Goal: Transaction & Acquisition: Book appointment/travel/reservation

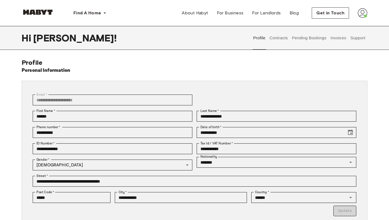
click at [282, 39] on button "Contracts" at bounding box center [279, 38] width 20 height 24
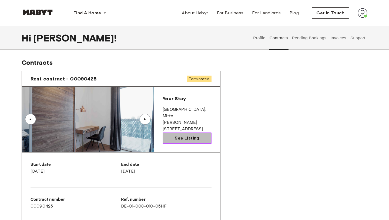
click at [197, 136] on span "See Listing" at bounding box center [187, 138] width 24 height 6
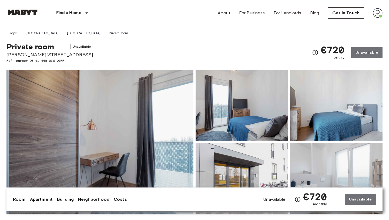
click at [367, 56] on div "€720 monthly Unavailable" at bounding box center [347, 52] width 71 height 21
click at [356, 55] on div "€720 monthly Unavailable" at bounding box center [347, 52] width 71 height 21
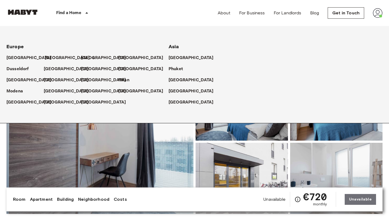
click at [49, 57] on p "[GEOGRAPHIC_DATA]" at bounding box center [67, 58] width 45 height 6
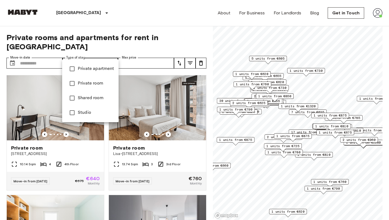
click at [40, 59] on div at bounding box center [194, 110] width 389 height 220
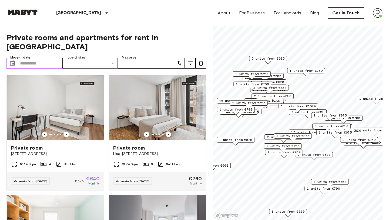
click at [31, 58] on input "Move-in date" at bounding box center [41, 63] width 42 height 11
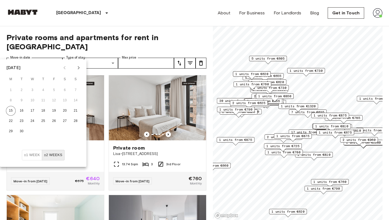
click at [77, 65] on icon "Next month" at bounding box center [78, 67] width 6 height 6
click at [35, 112] on button "15" at bounding box center [33, 111] width 10 height 10
type input "**********"
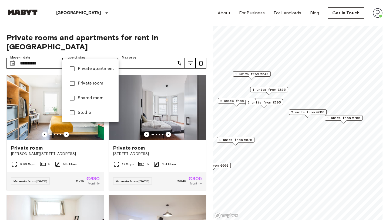
click at [121, 33] on div at bounding box center [194, 110] width 389 height 220
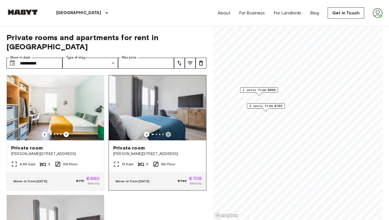
click at [169, 131] on icon "Previous image" at bounding box center [168, 133] width 5 height 5
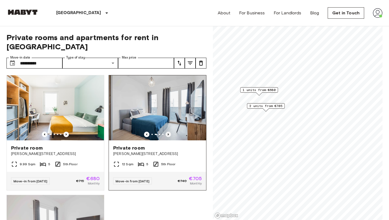
click at [169, 131] on icon "Previous image" at bounding box center [168, 133] width 5 height 5
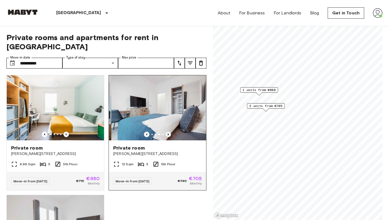
click at [169, 131] on icon "Previous image" at bounding box center [168, 133] width 5 height 5
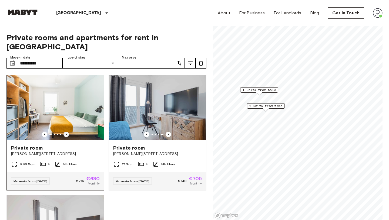
click at [66, 133] on icon "Previous image" at bounding box center [66, 134] width 1 height 2
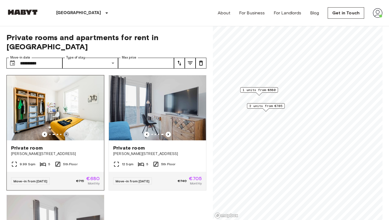
click at [66, 133] on icon "Previous image" at bounding box center [66, 134] width 1 height 2
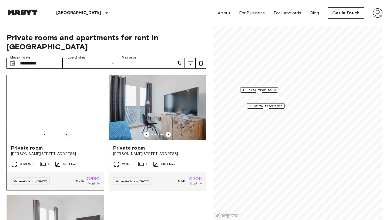
click at [66, 133] on icon "Previous image" at bounding box center [66, 134] width 1 height 2
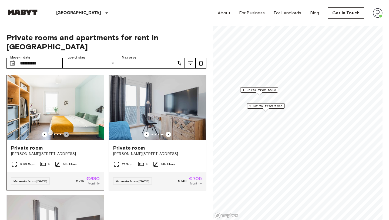
click at [66, 133] on icon "Previous image" at bounding box center [66, 134] width 1 height 2
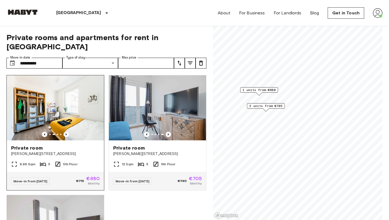
click at [57, 161] on icon at bounding box center [57, 163] width 5 height 5
